Goal: Register for event/course

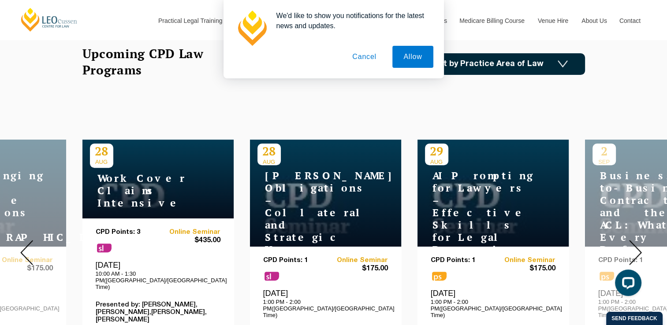
click at [496, 221] on h4 "AI Prompting for Lawyers – Effective Skills for Legal Practice" at bounding box center [480, 213] width 110 height 86
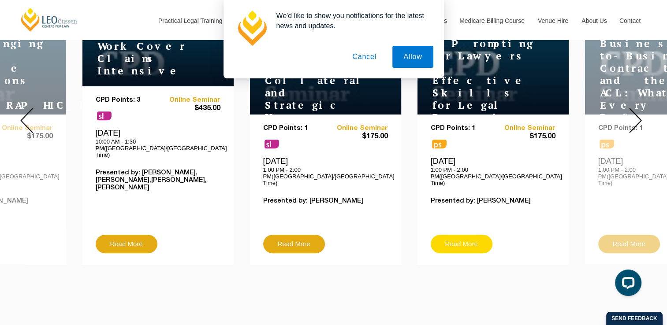
click at [476, 236] on link "Read More" at bounding box center [462, 244] width 62 height 19
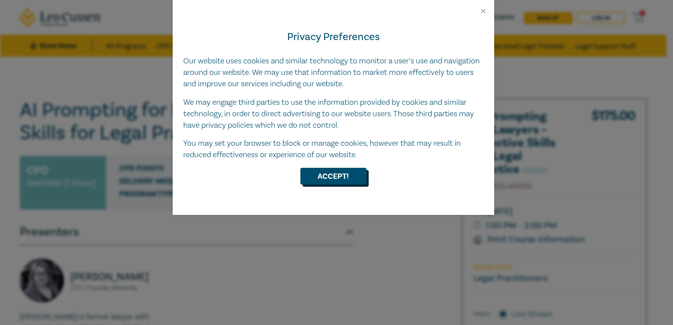
click at [351, 180] on button "Accept!" at bounding box center [334, 176] width 66 height 17
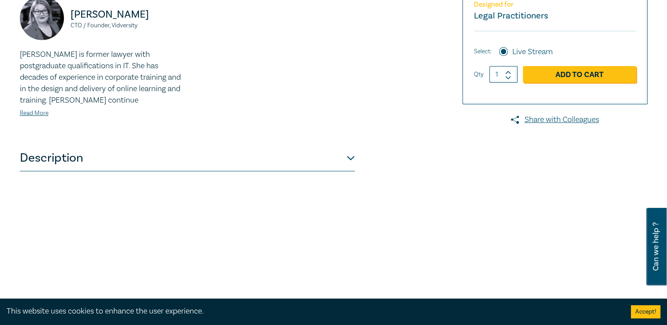
scroll to position [264, 0]
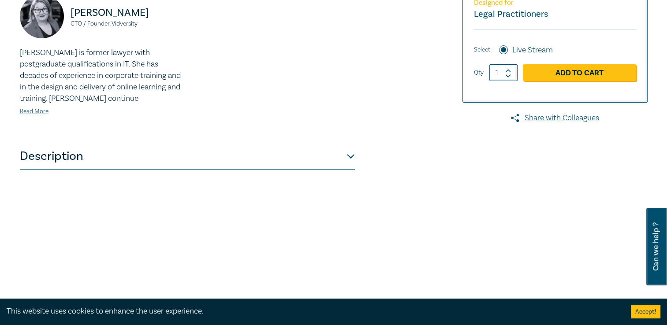
click at [351, 162] on button "Description" at bounding box center [187, 156] width 335 height 26
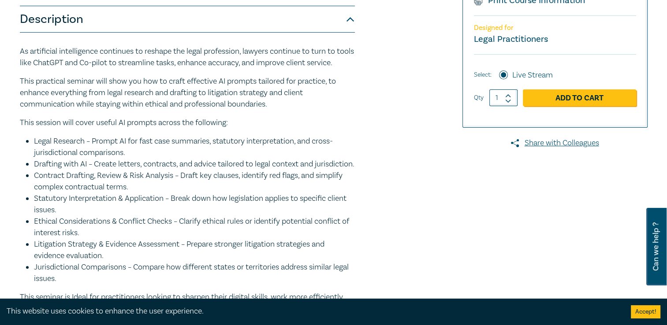
scroll to position [0, 0]
